Goal: Contribute content: Add original content to the website for others to see

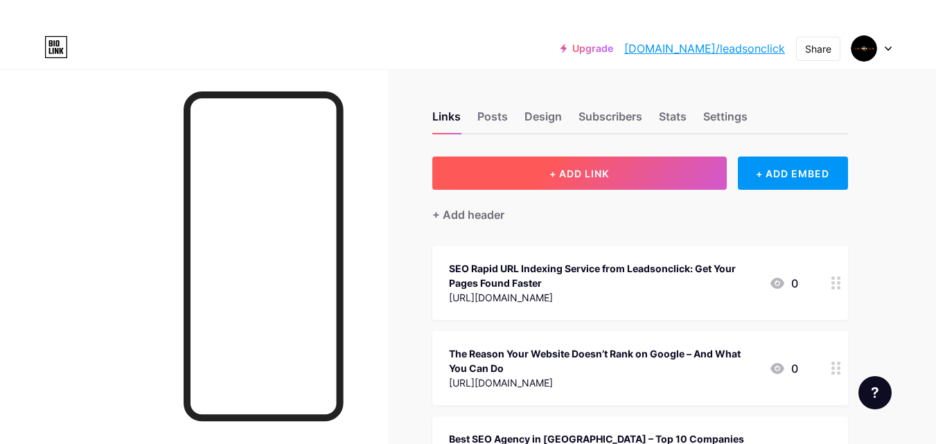
click at [518, 171] on button "+ ADD LINK" at bounding box center [579, 173] width 294 height 33
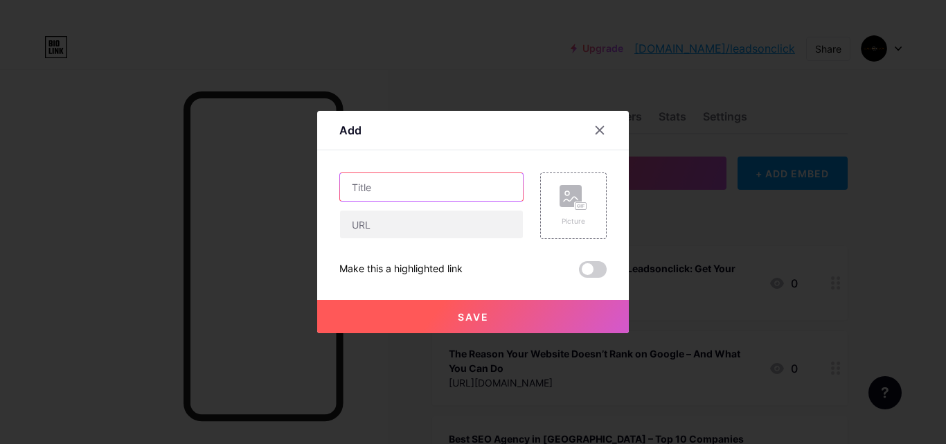
click at [396, 184] on input "text" at bounding box center [431, 187] width 183 height 28
paste input "SEO Company in [GEOGRAPHIC_DATA] That Delivers the Best Results?"
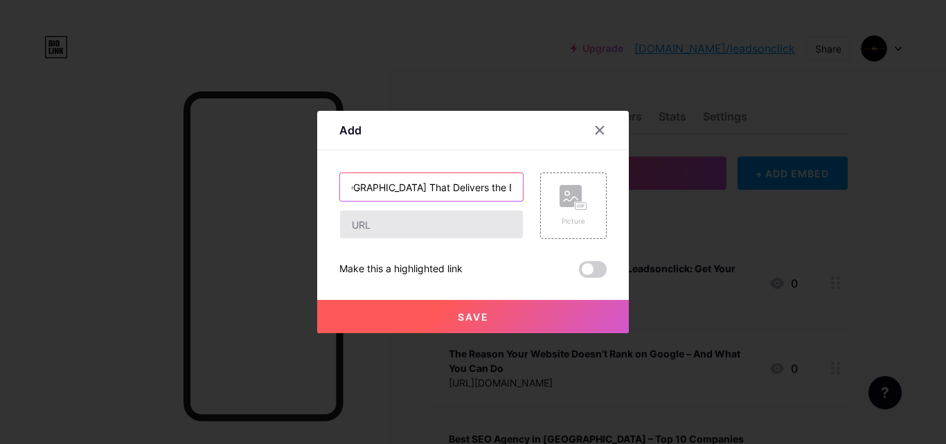
type input "SEO Company in [GEOGRAPHIC_DATA] That Delivers the Best Results?"
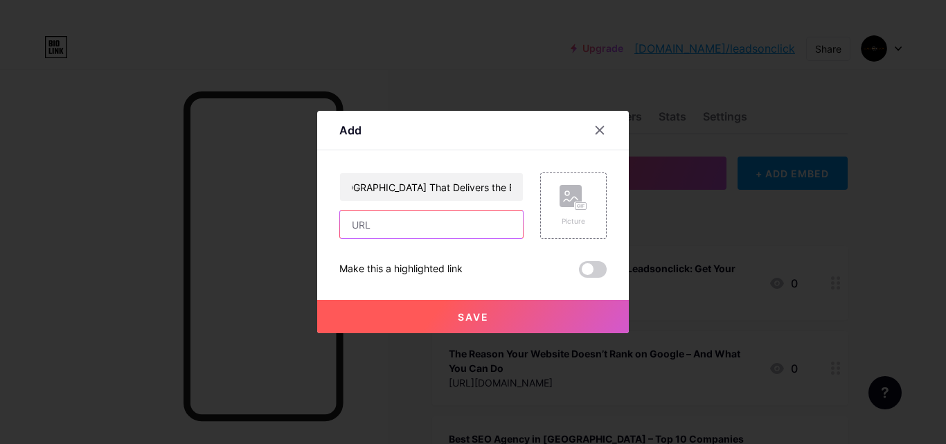
click at [373, 224] on input "text" at bounding box center [431, 225] width 183 height 28
paste input "[URL][DOMAIN_NAME]"
type input "[URL][DOMAIN_NAME]"
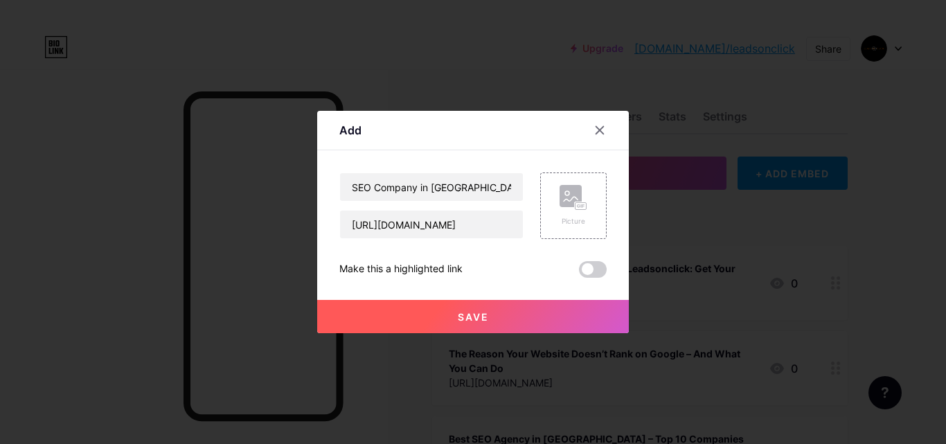
click at [441, 310] on button "Save" at bounding box center [473, 316] width 312 height 33
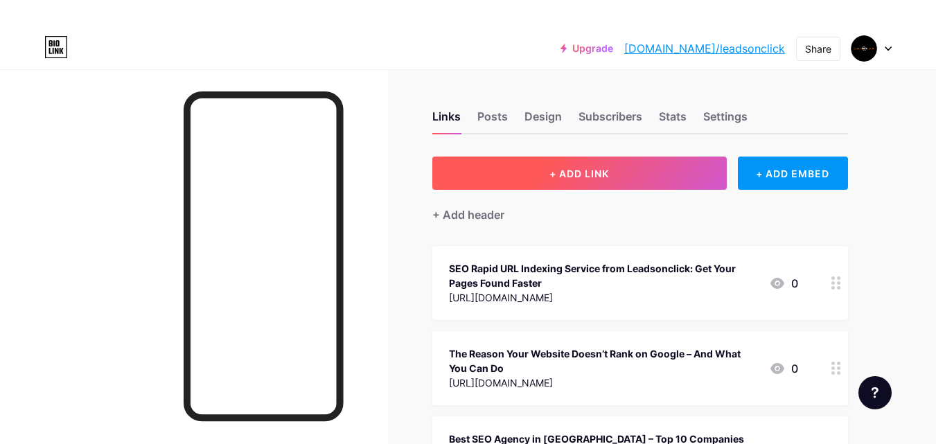
click at [536, 167] on button "+ ADD LINK" at bounding box center [579, 173] width 294 height 33
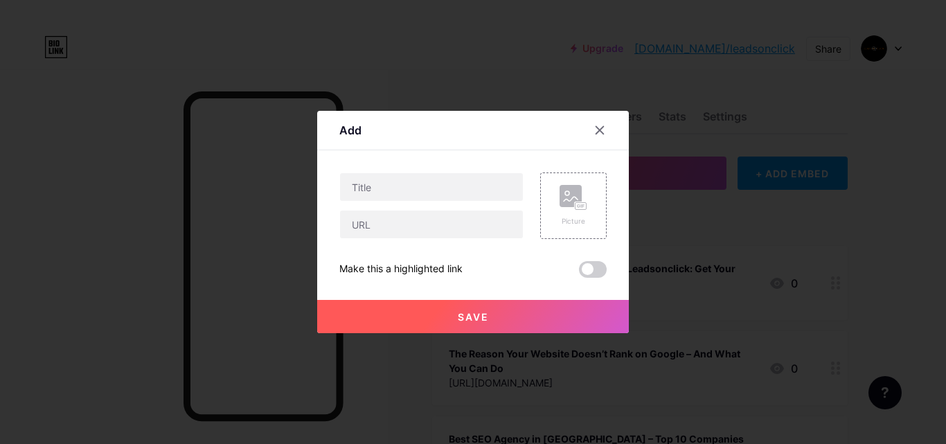
click at [407, 205] on div at bounding box center [431, 206] width 184 height 67
click at [386, 179] on input "text" at bounding box center [431, 187] width 183 height 28
paste input "Which SEO Agency in [GEOGRAPHIC_DATA] Can Grow Your Business Fast?"
type input "Which SEO Agency in [GEOGRAPHIC_DATA] Can Grow Your Business Fast?"
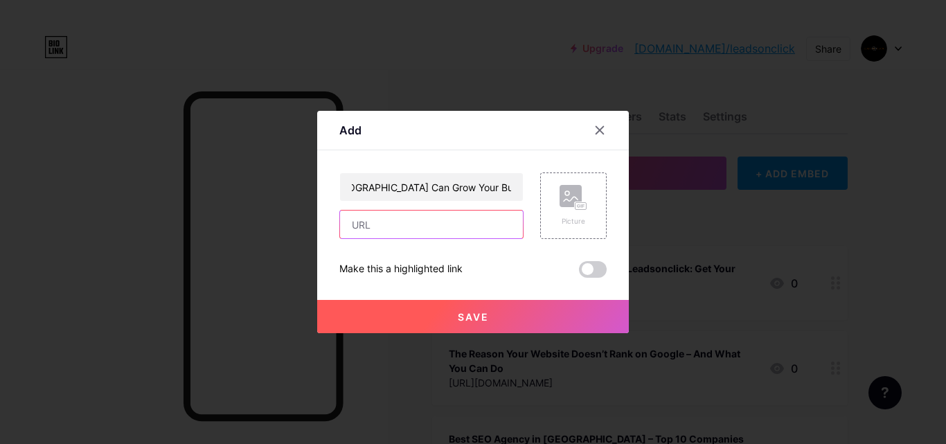
scroll to position [0, 0]
click at [385, 223] on input "text" at bounding box center [431, 225] width 183 height 28
paste input "[URL][DOMAIN_NAME]"
type input "[URL][DOMAIN_NAME]"
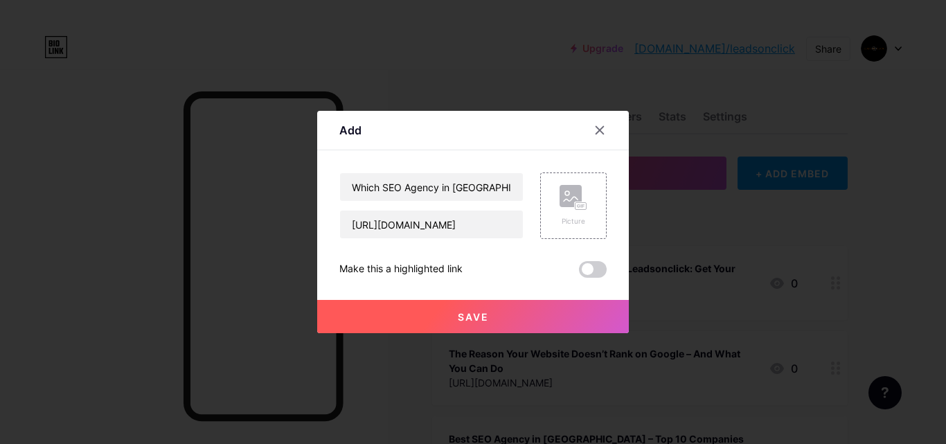
scroll to position [0, 0]
click at [440, 315] on button "Save" at bounding box center [473, 316] width 312 height 33
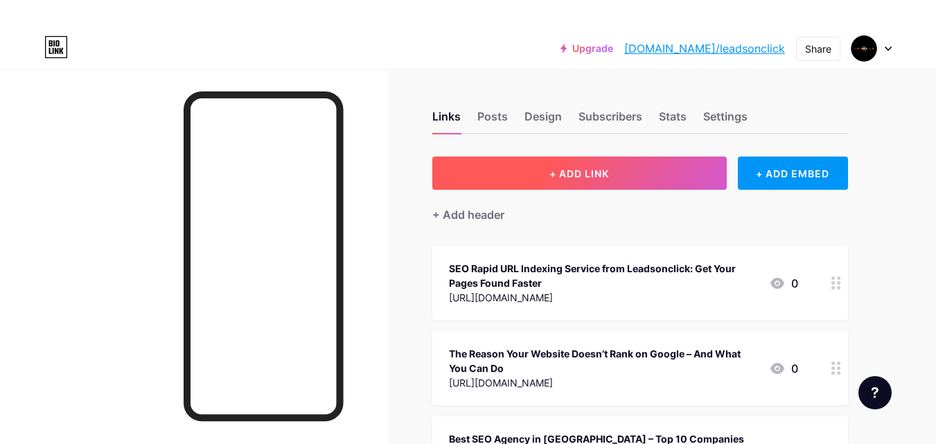
click at [579, 170] on span "+ ADD LINK" at bounding box center [579, 174] width 60 height 12
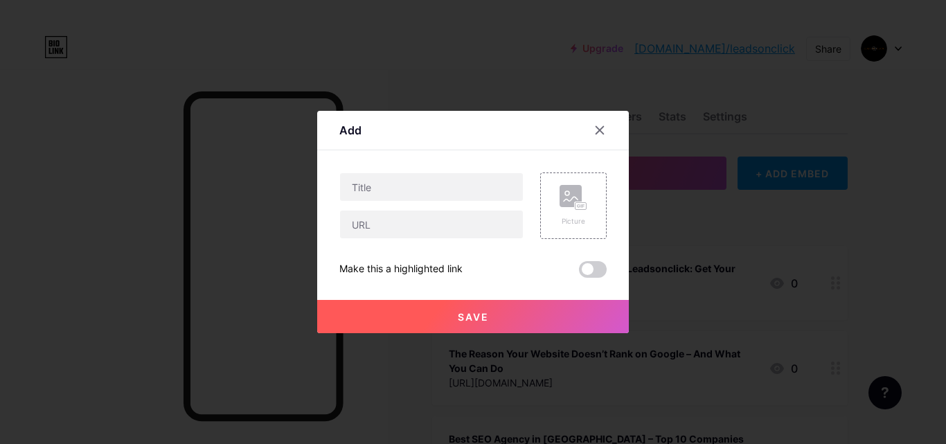
click at [454, 204] on div at bounding box center [431, 206] width 184 height 67
click at [435, 182] on input "text" at bounding box center [431, 187] width 183 height 28
paste input "Which search engine marketing Company in [GEOGRAPHIC_DATA] Can Grow Your Busine…"
type input "Which search engine marketing Company in [GEOGRAPHIC_DATA] Can Grow Your Busine…"
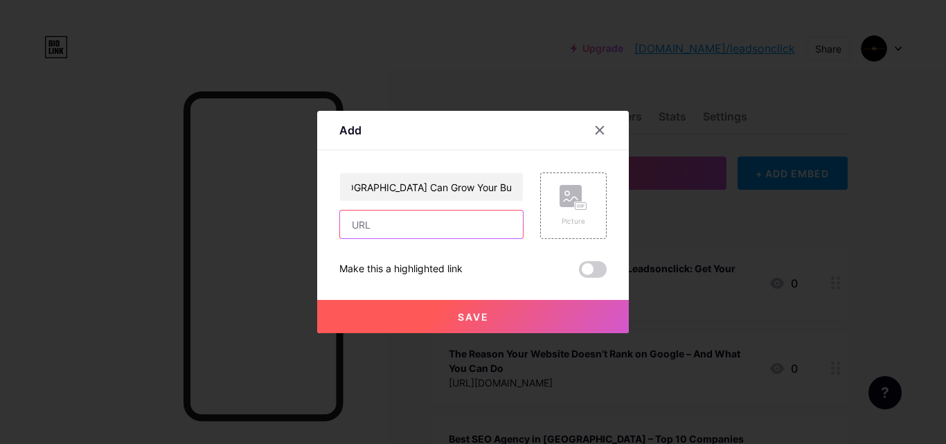
scroll to position [0, 0]
click at [446, 221] on input "text" at bounding box center [431, 225] width 183 height 28
paste input "[URL][DOMAIN_NAME]"
type input "[URL][DOMAIN_NAME]"
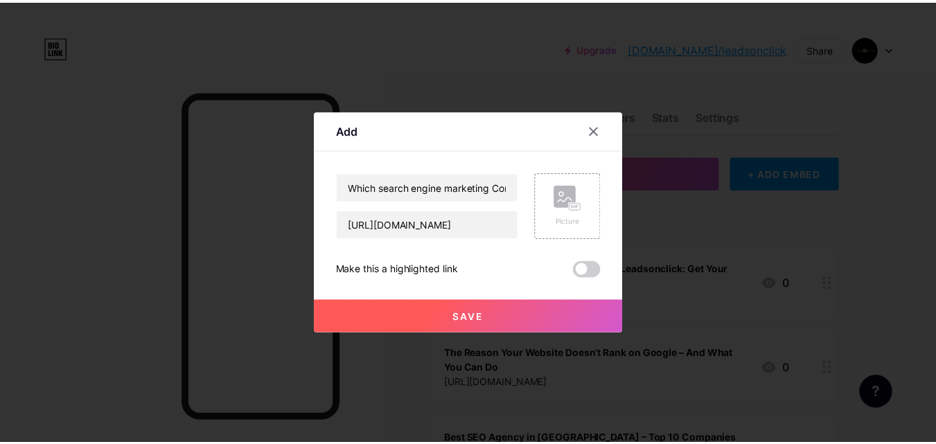
scroll to position [0, 0]
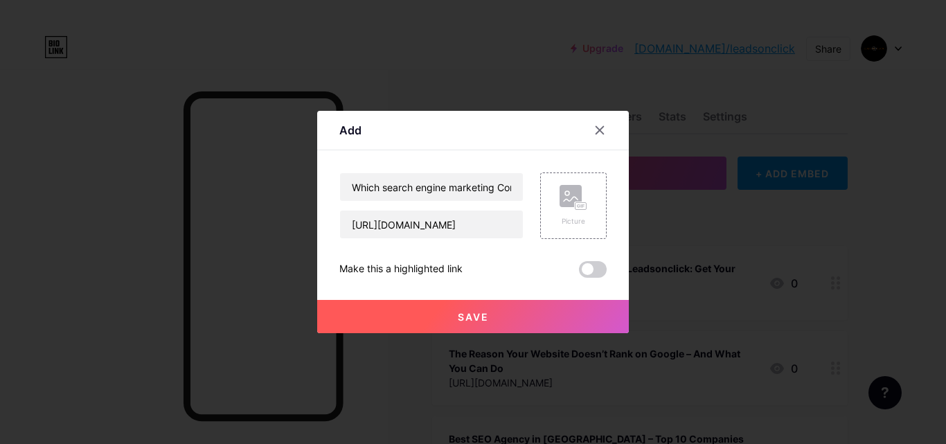
click at [417, 303] on button "Save" at bounding box center [473, 316] width 312 height 33
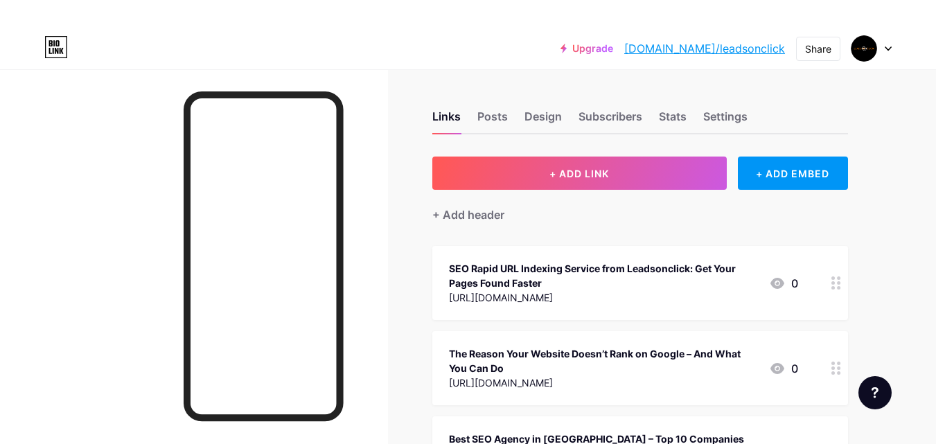
click at [754, 46] on link "[DOMAIN_NAME]/leadsonclick" at bounding box center [704, 48] width 161 height 17
